Goal: Task Accomplishment & Management: Manage account settings

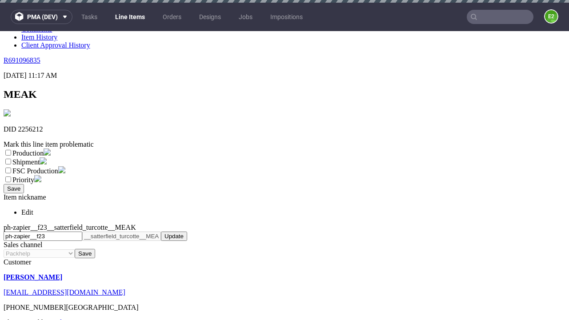
scroll to position [3, 0]
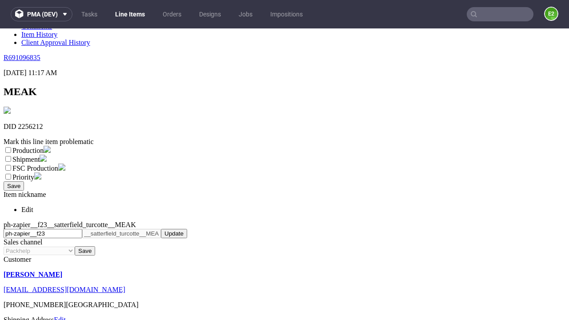
select select "dtp_ca_needed"
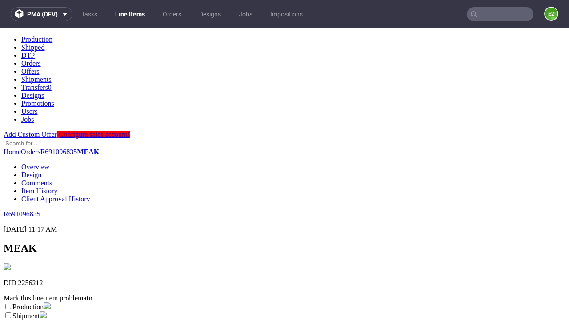
scroll to position [0, 0]
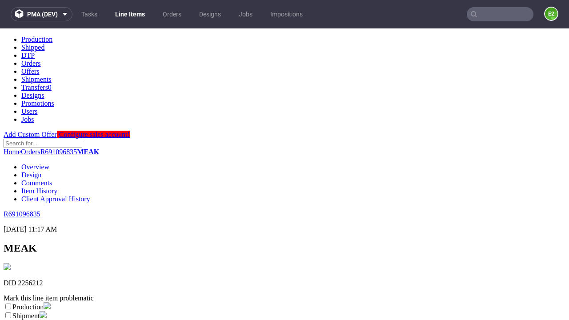
checkbox input "true"
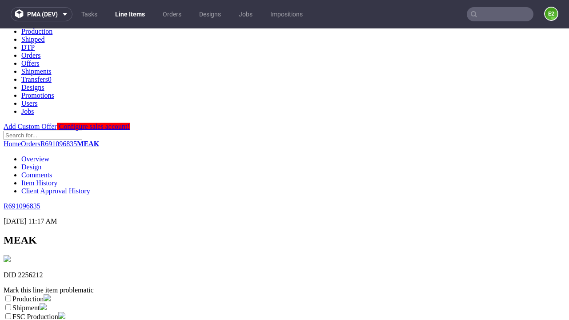
type textarea "test"
